Goal: Task Accomplishment & Management: Use online tool/utility

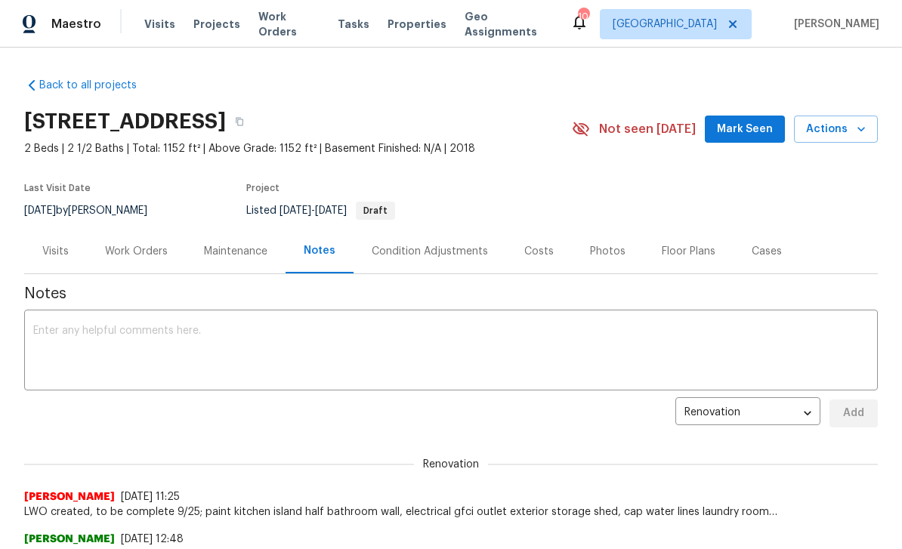
click at [144, 261] on div "Work Orders" at bounding box center [136, 251] width 99 height 45
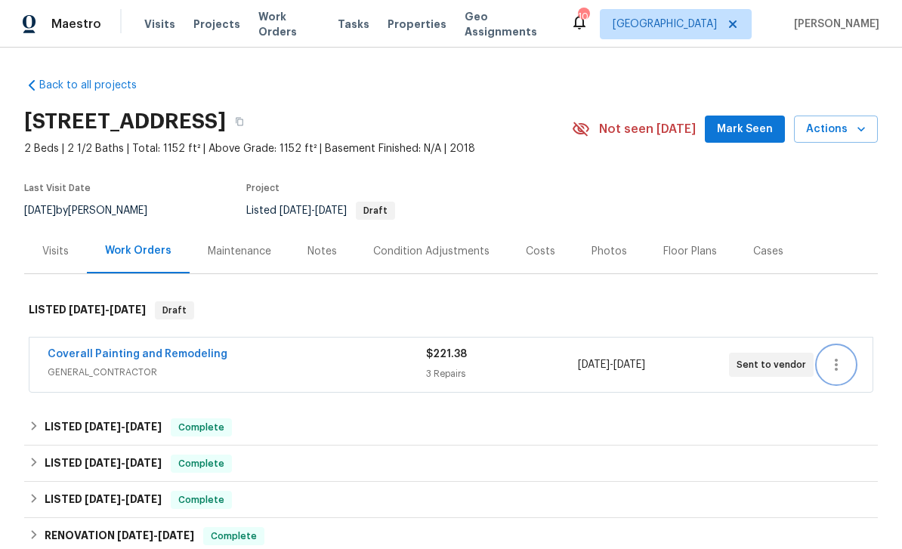
click at [840, 363] on icon "button" at bounding box center [836, 365] width 18 height 18
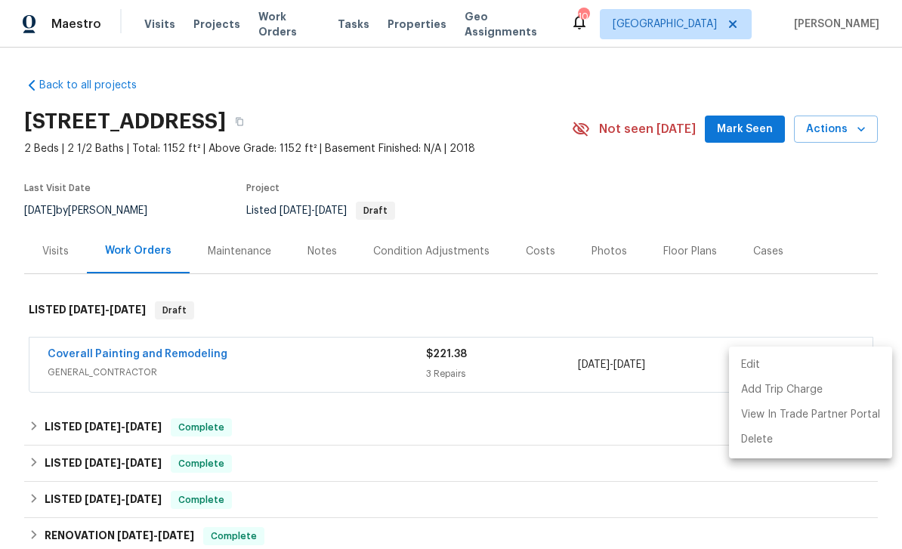
click at [804, 313] on div at bounding box center [451, 274] width 902 height 549
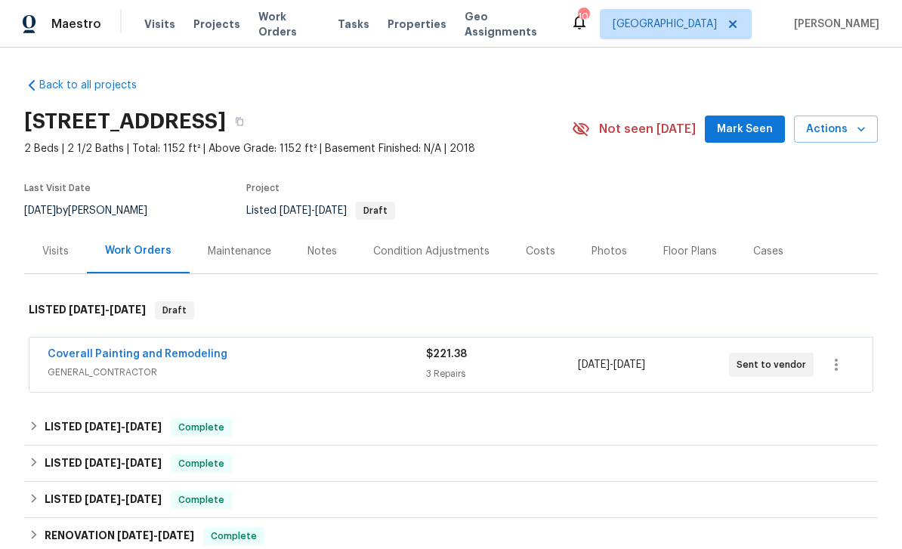
click at [513, 356] on div "$221.38" at bounding box center [501, 354] width 151 height 15
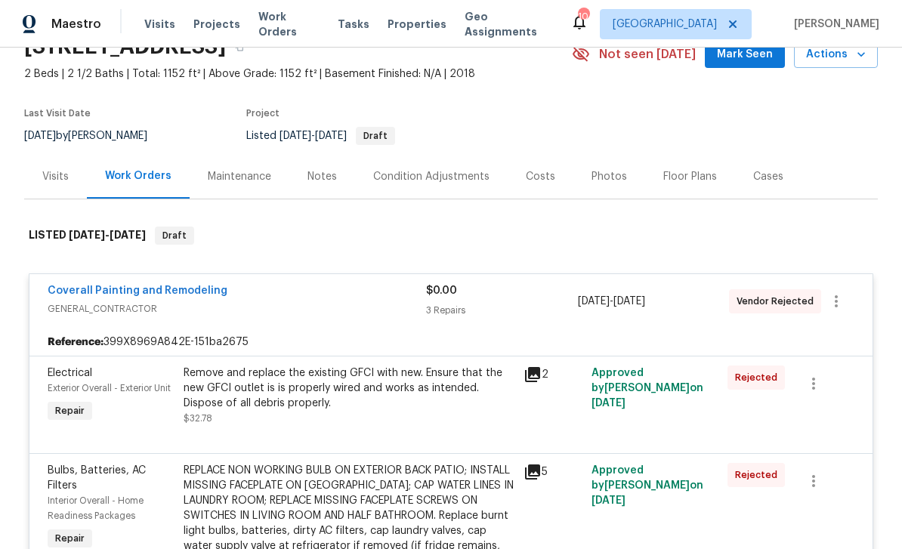
scroll to position [71, 0]
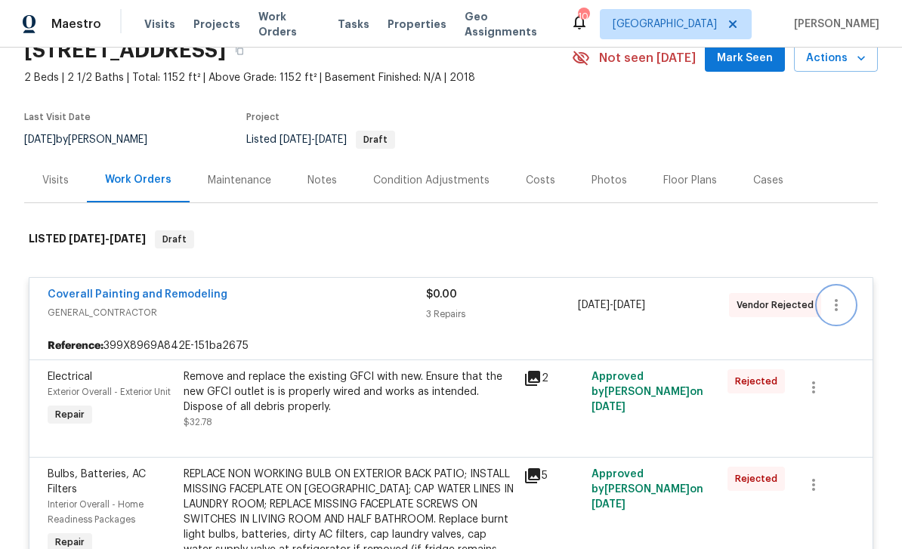
click at [844, 298] on icon "button" at bounding box center [836, 305] width 18 height 18
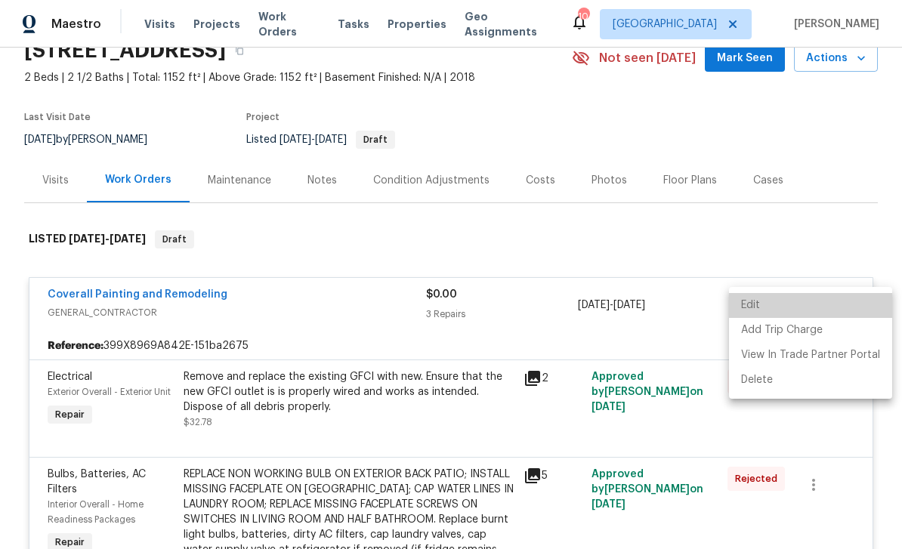
click at [853, 300] on li "Edit" at bounding box center [810, 305] width 163 height 25
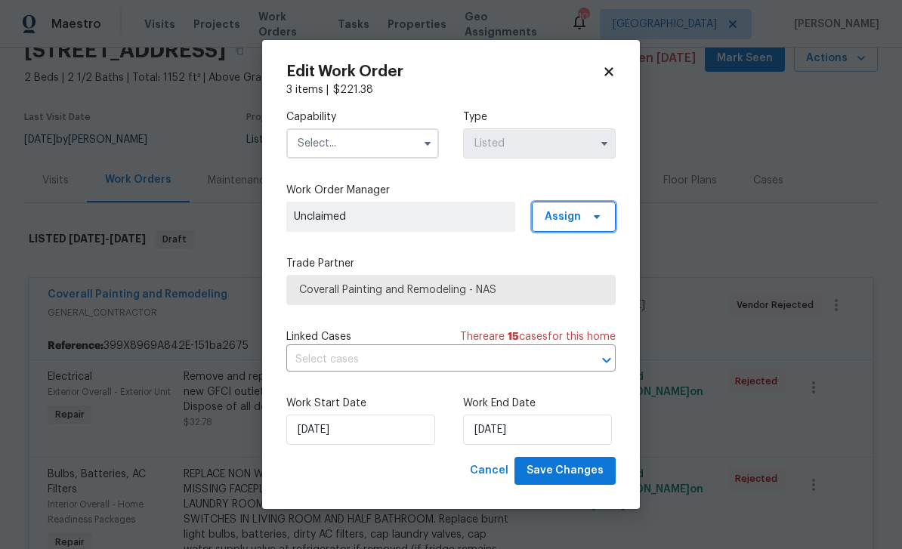
click at [583, 217] on span "Assign" at bounding box center [574, 217] width 84 height 30
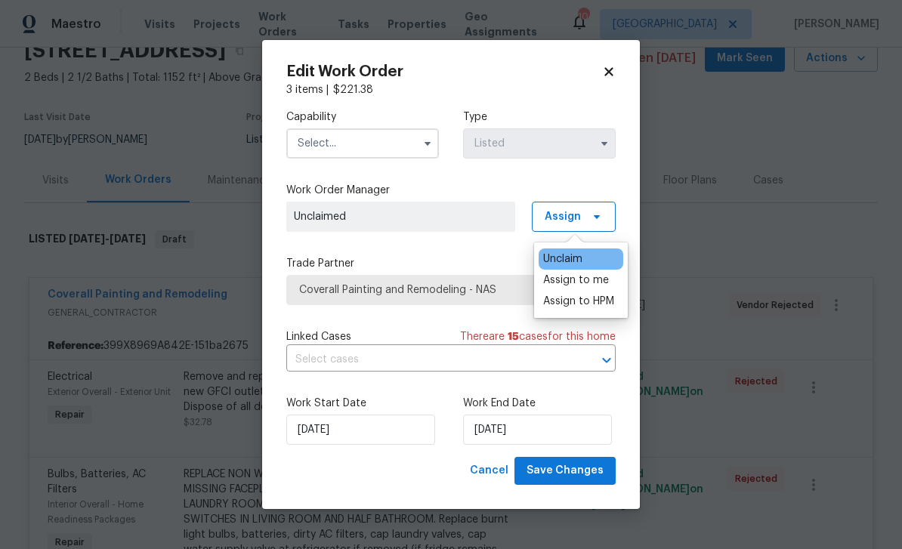
click at [585, 281] on div "Assign to me" at bounding box center [576, 280] width 66 height 15
click at [394, 140] on input "text" at bounding box center [362, 143] width 153 height 30
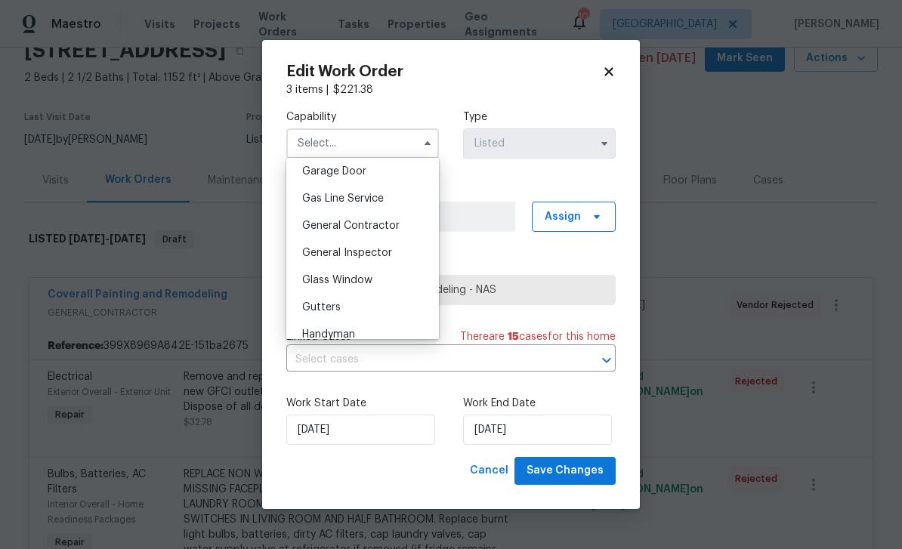
scroll to position [673, 0]
click at [403, 225] on div "General Contractor" at bounding box center [362, 224] width 145 height 27
type input "General Contractor"
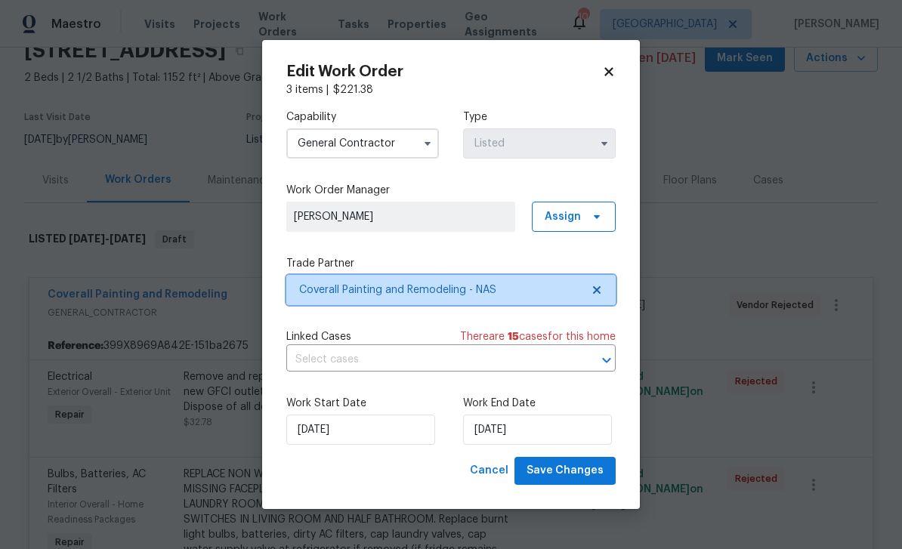
click at [527, 288] on span "Coverall Painting and Remodeling - NAS" at bounding box center [440, 290] width 282 height 15
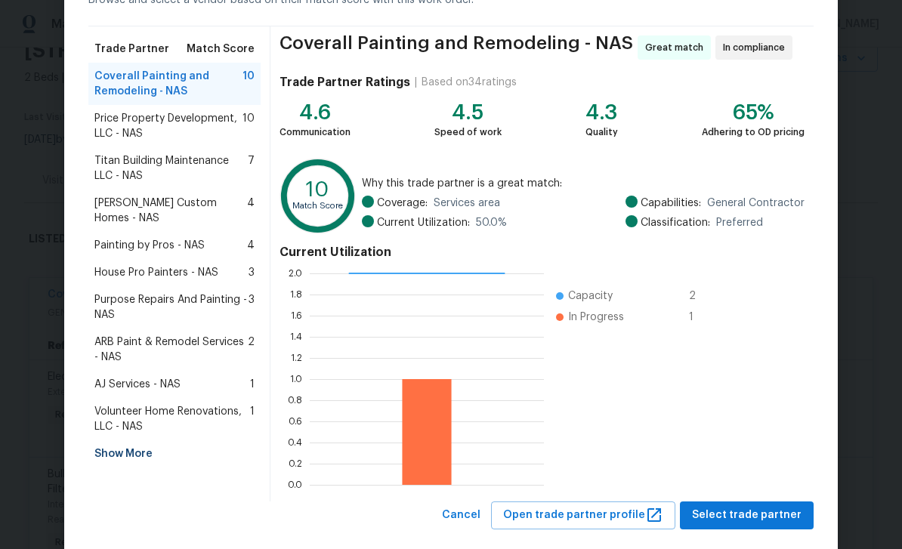
scroll to position [100, 0]
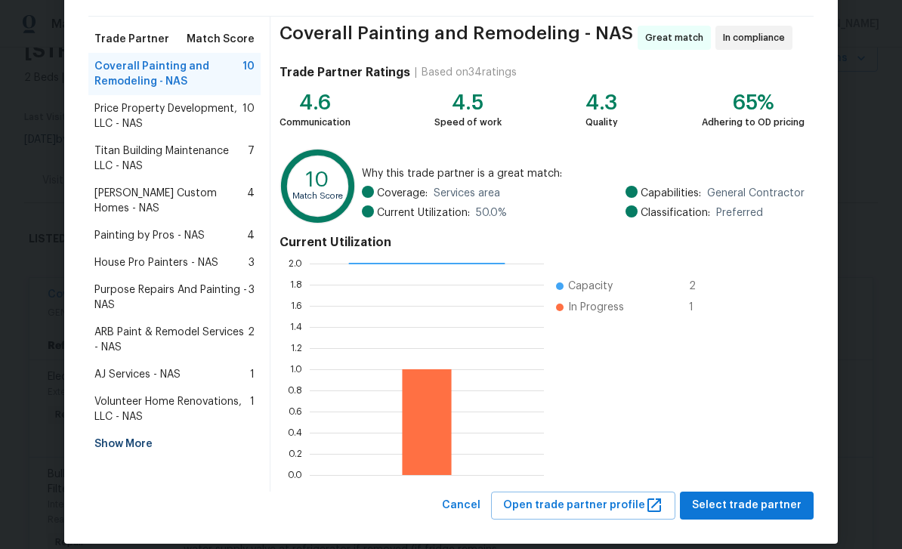
click at [150, 110] on span "Price Property Development, LLC - NAS" at bounding box center [168, 116] width 148 height 30
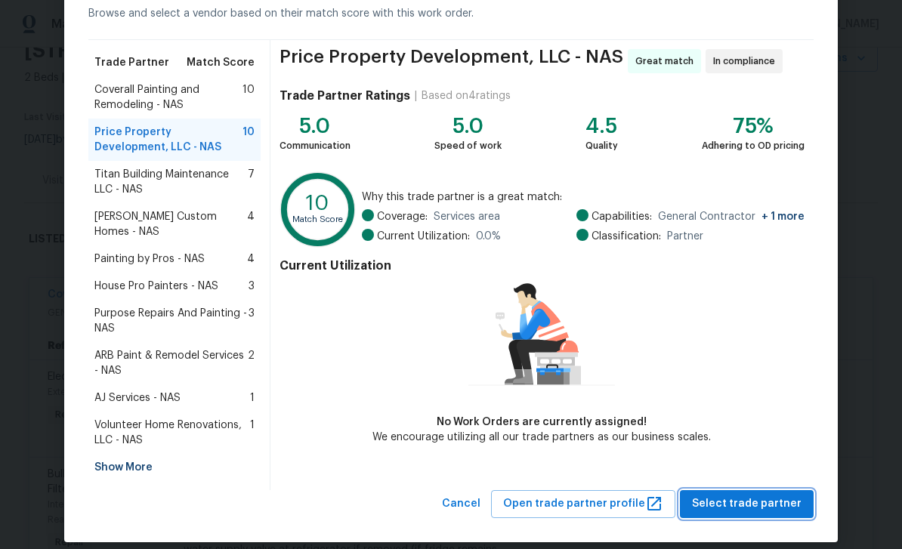
click at [756, 495] on span "Select trade partner" at bounding box center [747, 504] width 110 height 19
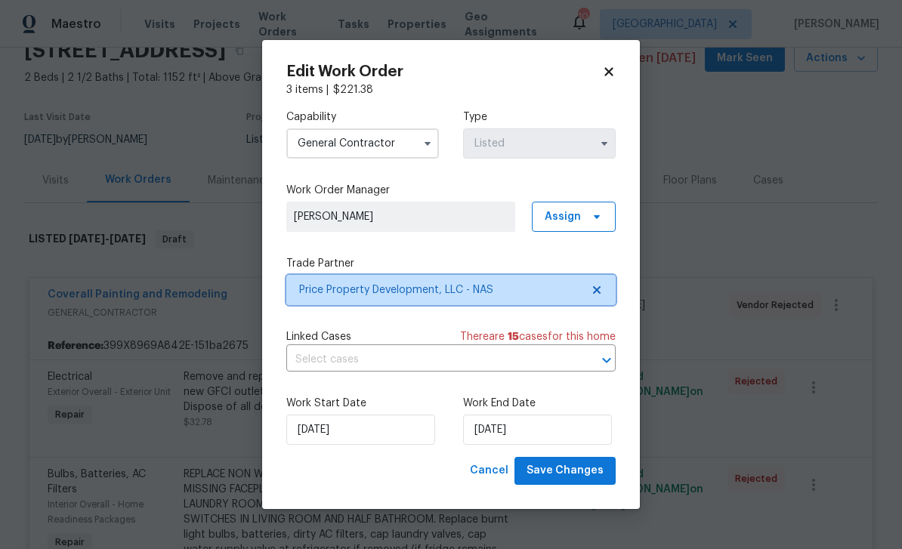
scroll to position [0, 0]
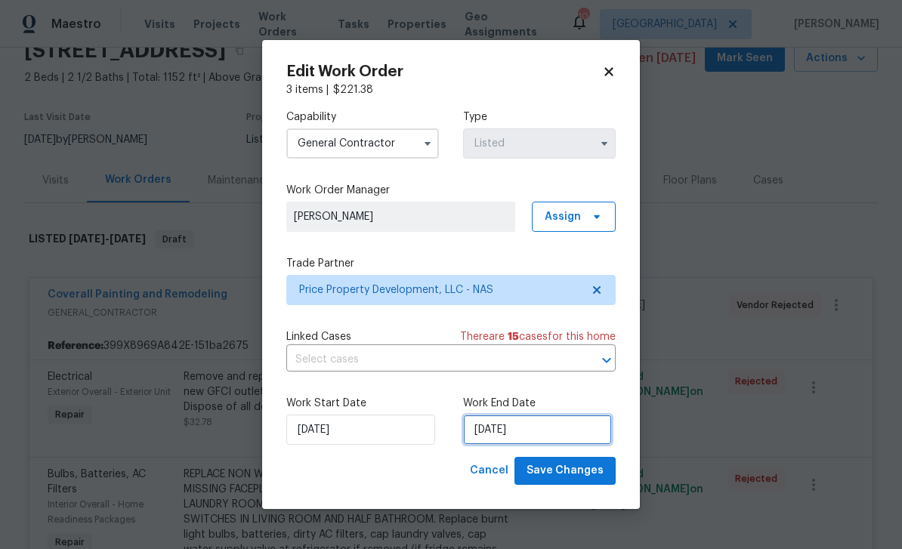
click at [489, 432] on input "[DATE]" at bounding box center [537, 430] width 149 height 30
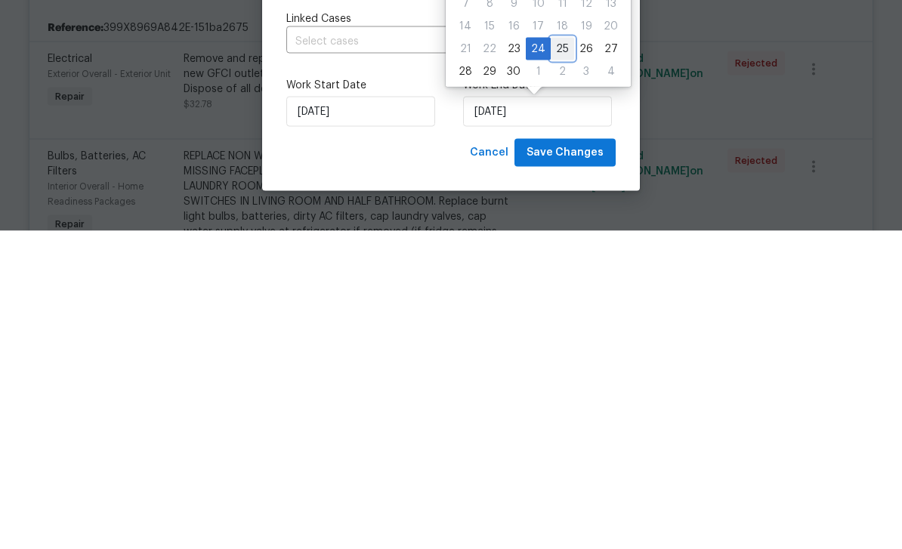
click at [551, 357] on div "25" at bounding box center [562, 367] width 23 height 21
type input "[DATE]"
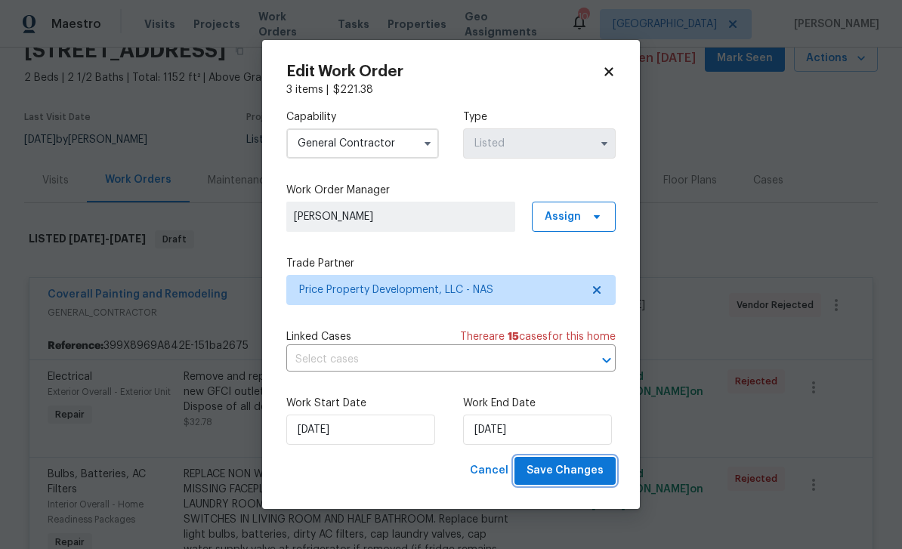
click at [577, 470] on span "Save Changes" at bounding box center [564, 471] width 77 height 19
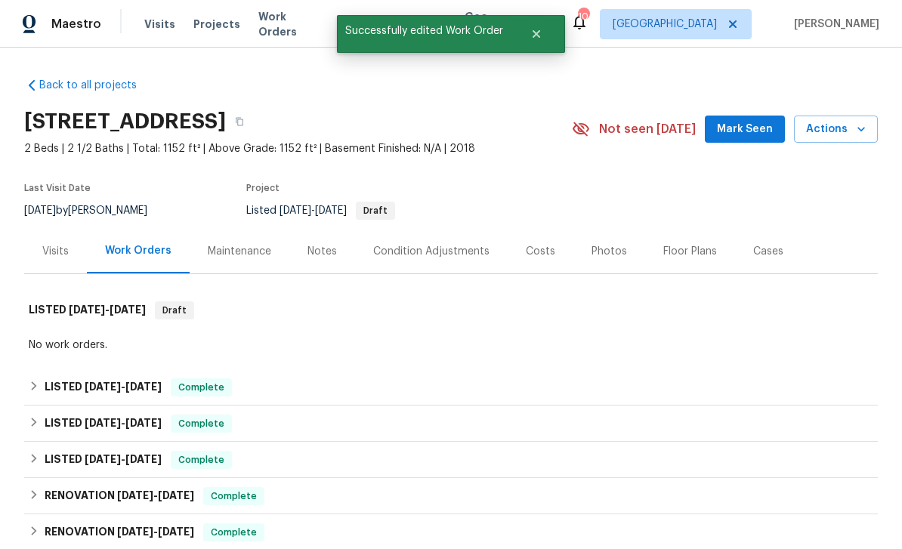
scroll to position [0, 0]
click at [864, 122] on icon "button" at bounding box center [861, 129] width 15 height 15
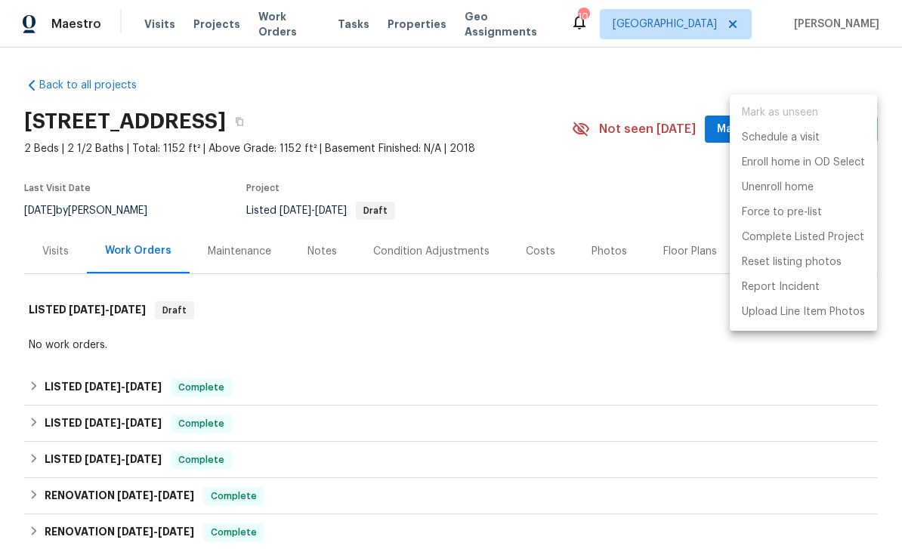
click at [602, 282] on div at bounding box center [451, 274] width 902 height 549
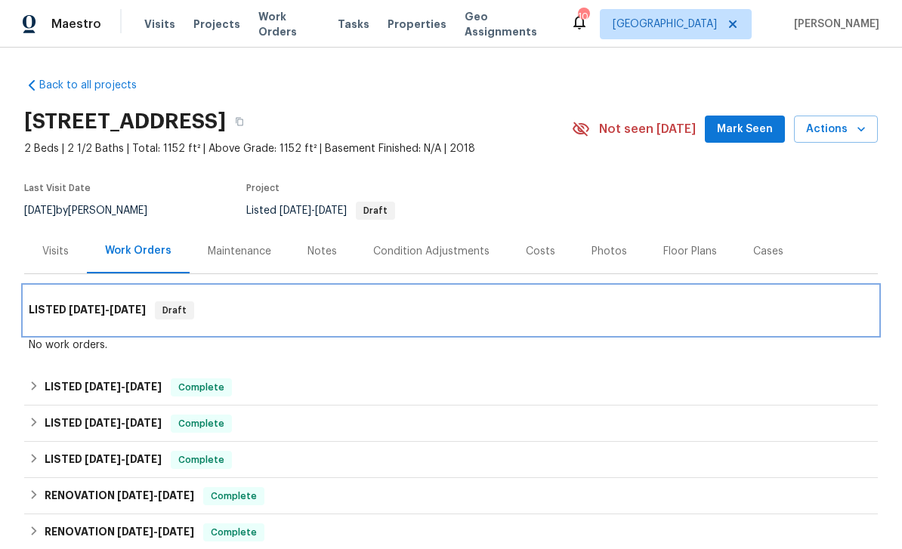
click at [455, 286] on div "LISTED 9/23/25 - 9/24/25 Draft" at bounding box center [451, 310] width 854 height 48
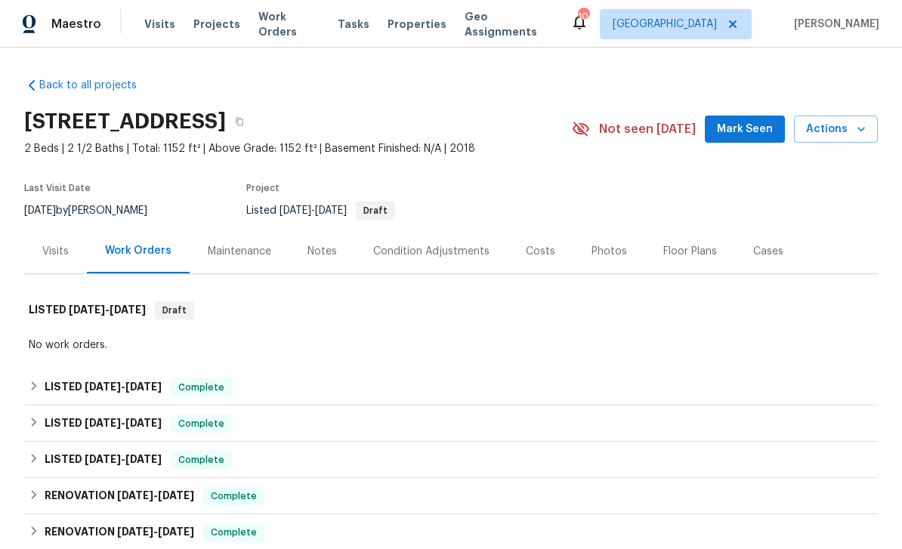
click at [523, 310] on div "Back to all projects 657 Bristol Creek Dr, Nashville, TN 37221 2 Beds | 2 1/2 B…" at bounding box center [451, 378] width 854 height 625
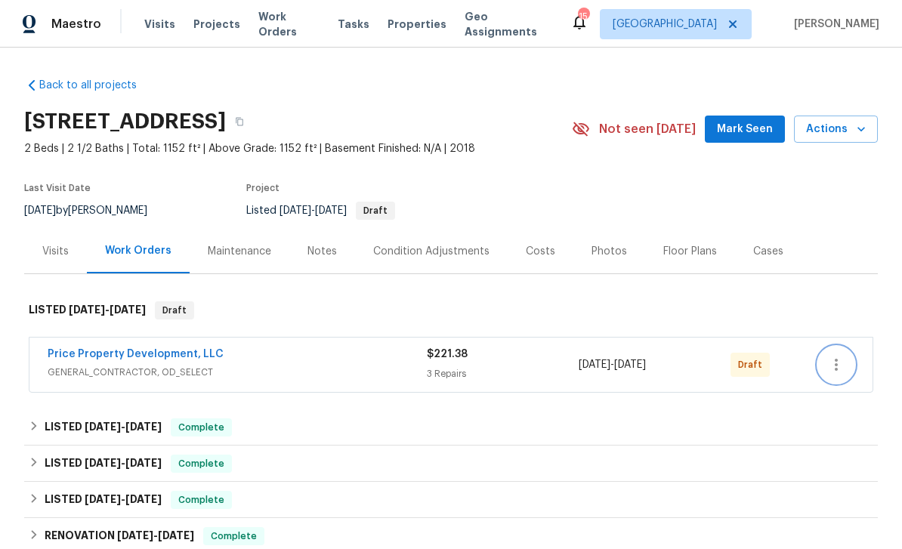
click at [838, 366] on icon "button" at bounding box center [836, 365] width 18 height 18
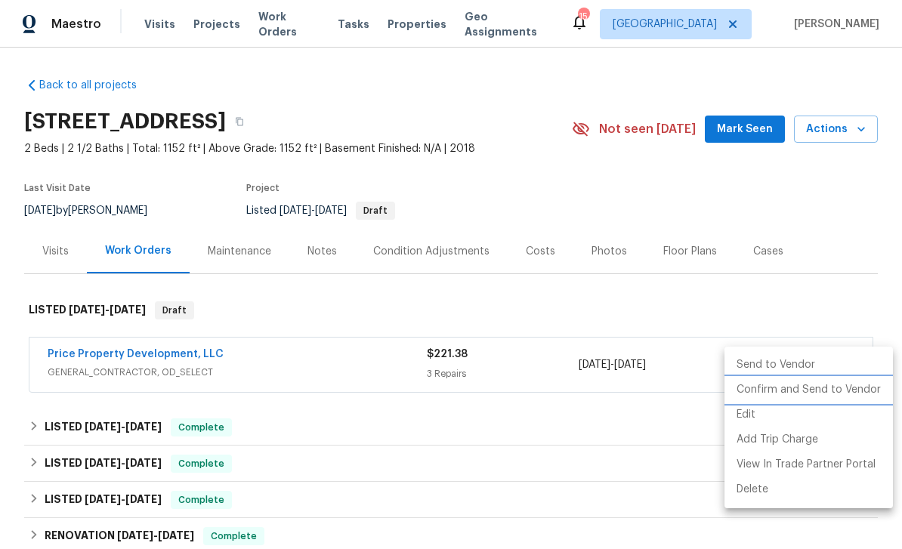
click at [821, 388] on li "Confirm and Send to Vendor" at bounding box center [808, 390] width 168 height 25
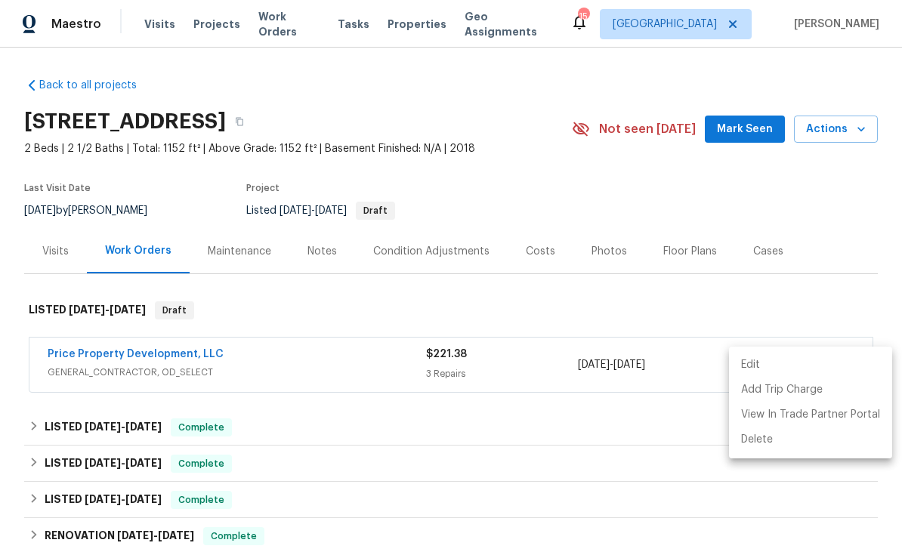
click at [280, 357] on div at bounding box center [451, 274] width 902 height 549
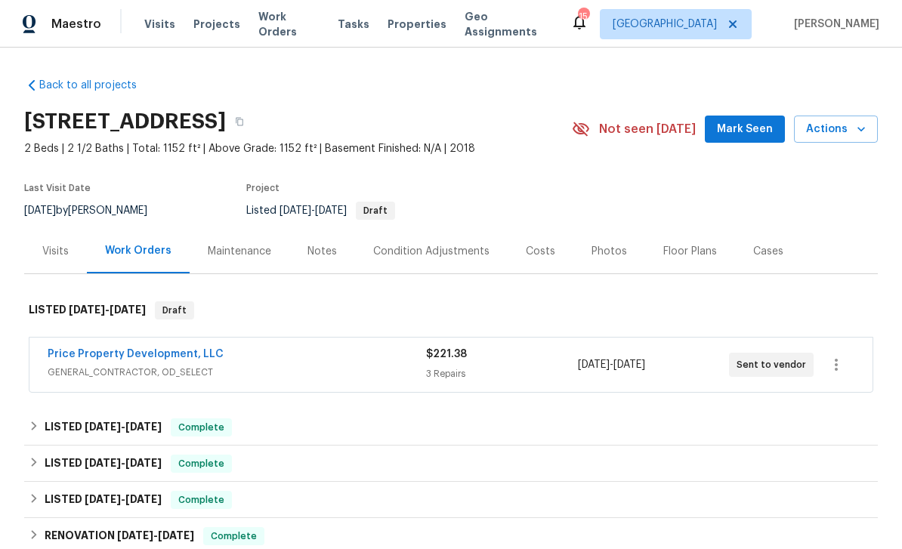
click at [206, 350] on link "Price Property Development, LLC" at bounding box center [136, 354] width 176 height 11
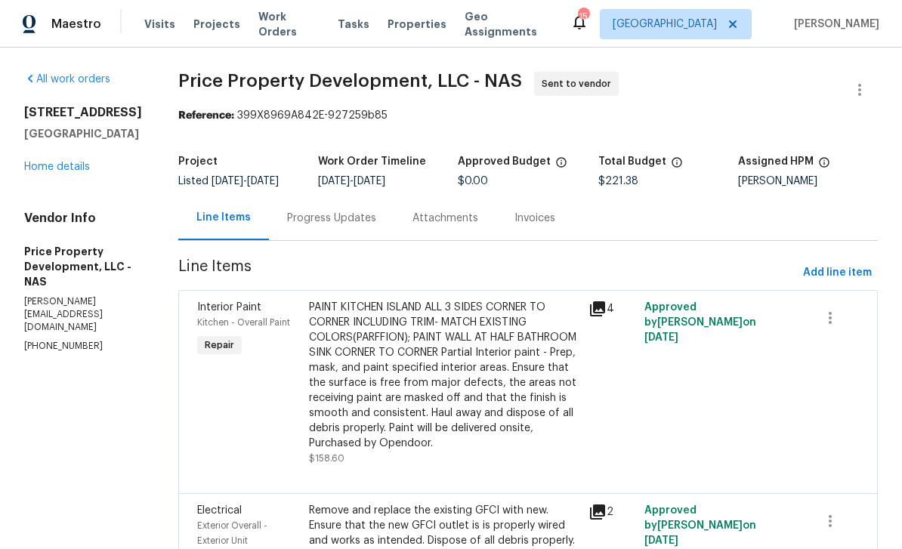
click at [376, 224] on div "Progress Updates" at bounding box center [331, 218] width 89 height 15
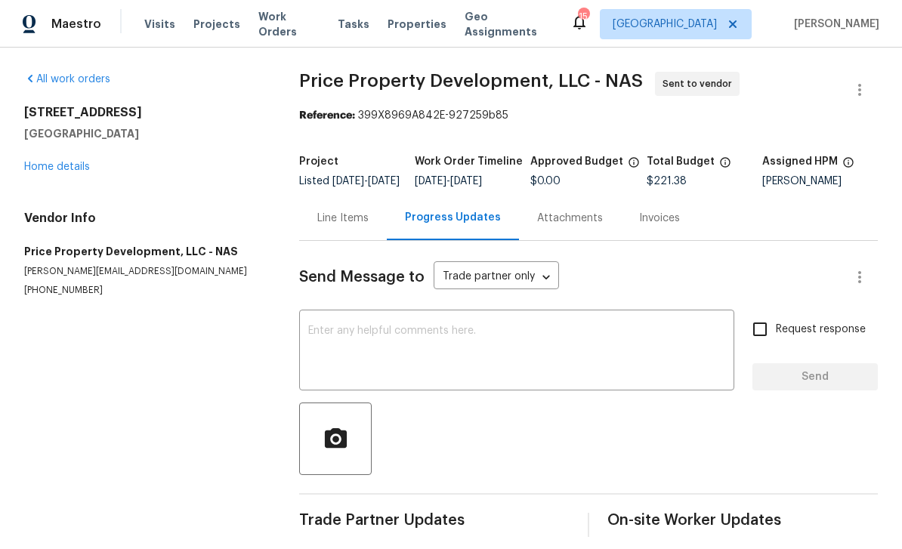
click at [535, 357] on textarea at bounding box center [516, 352] width 417 height 53
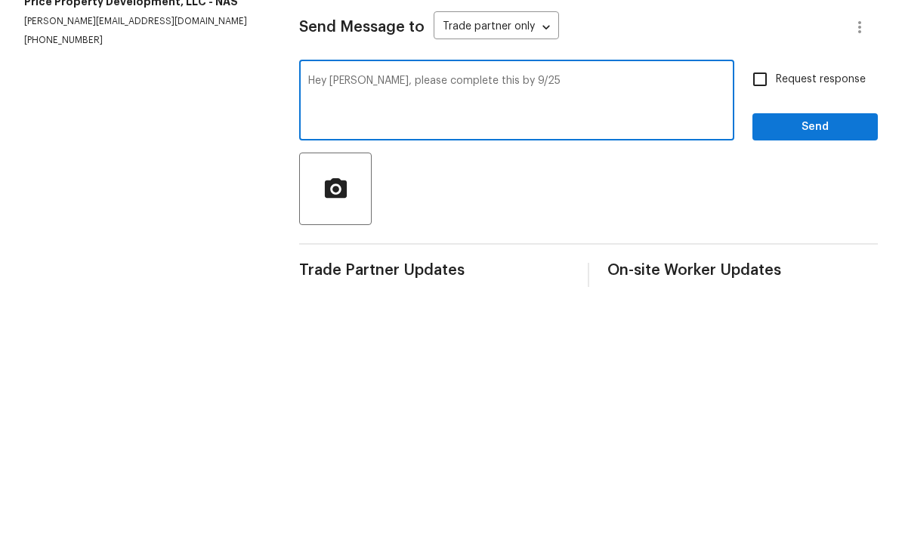
click at [556, 326] on textarea "Hey [PERSON_NAME], please complete this by 9/25" at bounding box center [516, 352] width 417 height 53
type textarea "Hey [PERSON_NAME], please complete this by 9/25, TY"
click at [818, 363] on button "Send" at bounding box center [814, 377] width 125 height 28
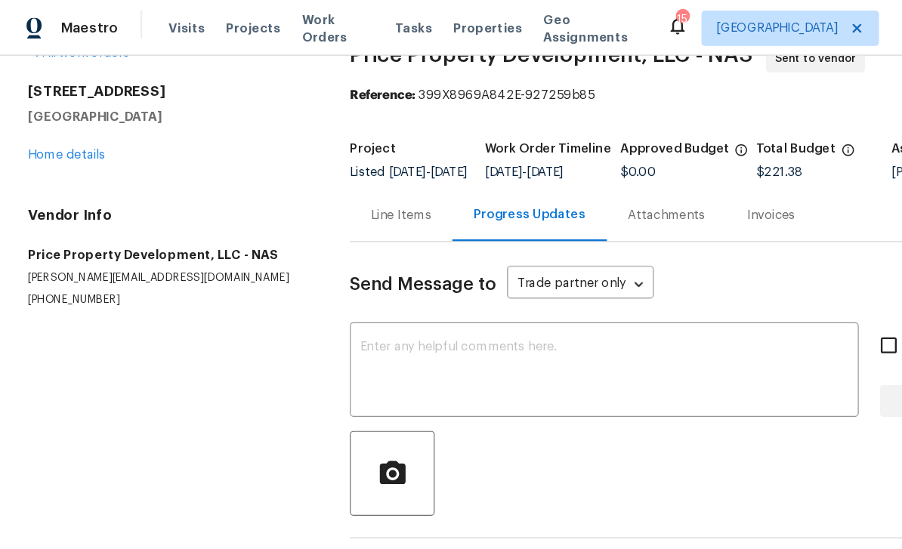
click at [23, 409] on div "All work orders 657 Bristol Creek Dr Nashville, TN 37221 Home details Vendor In…" at bounding box center [451, 308] width 902 height 588
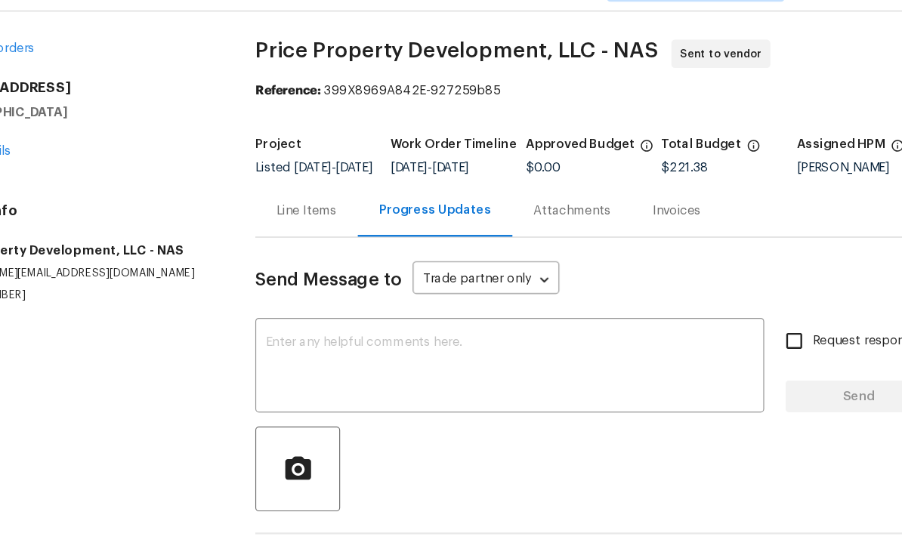
click at [299, 270] on span "Send Message to" at bounding box center [361, 277] width 125 height 15
click at [299, 196] on div "Line Items" at bounding box center [343, 218] width 88 height 45
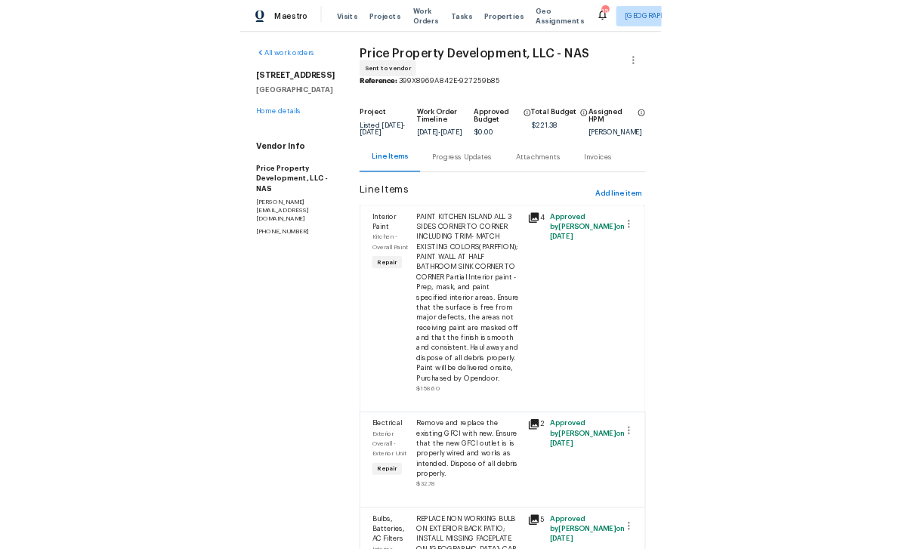
scroll to position [3, 0]
